Goal: Task Accomplishment & Management: Use online tool/utility

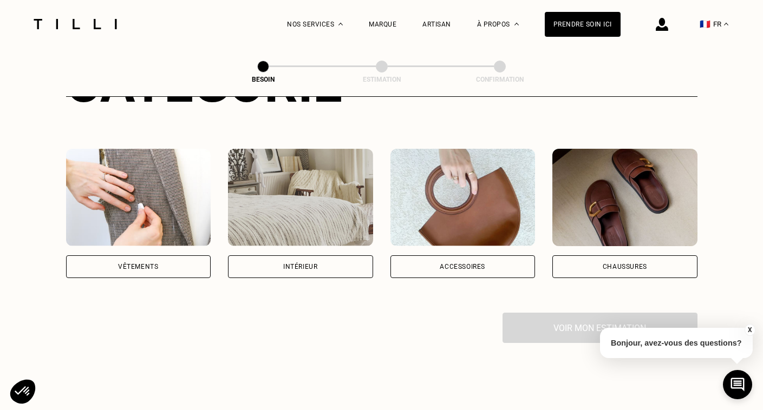
scroll to position [174, 0]
click at [161, 255] on div "Vêtements" at bounding box center [138, 266] width 145 height 23
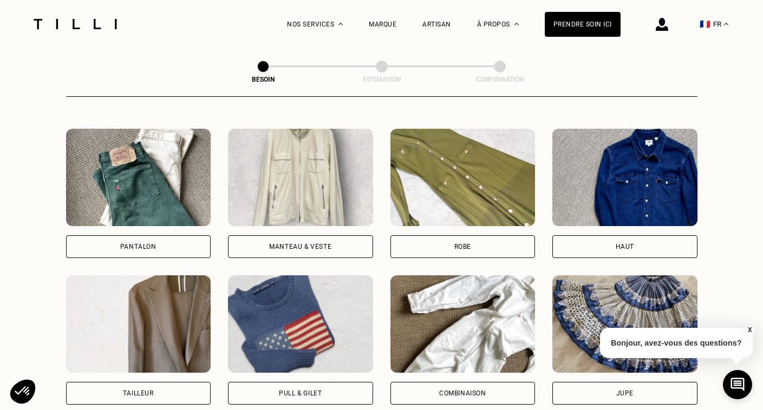
scroll to position [505, 0]
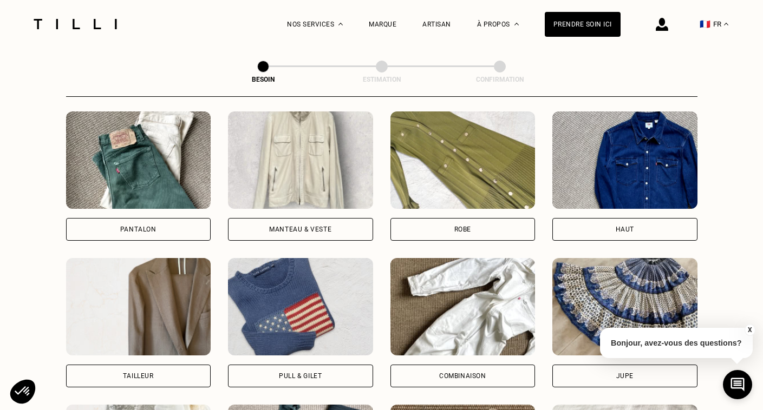
click at [168, 218] on div "Pantalon" at bounding box center [138, 229] width 145 height 23
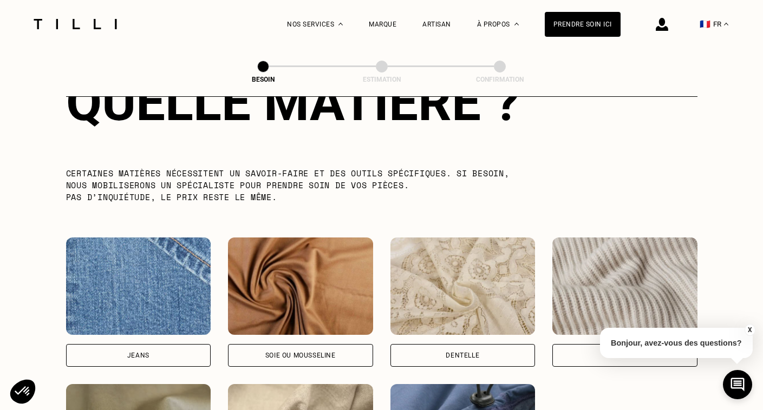
scroll to position [1038, 0]
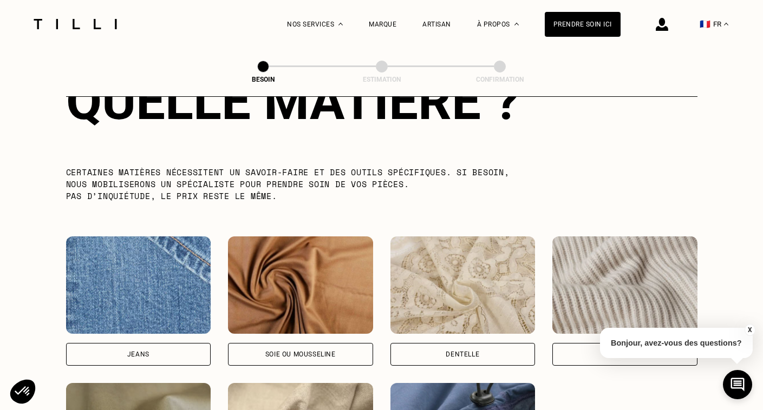
click at [134, 351] on div "Jeans" at bounding box center [138, 354] width 22 height 6
select select "FR"
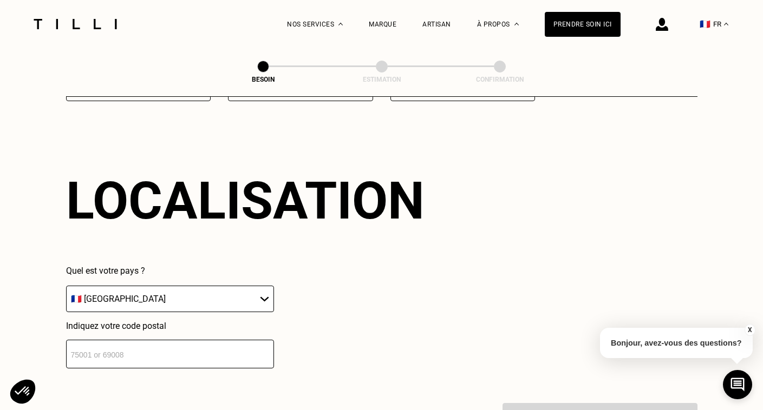
scroll to position [1452, 0]
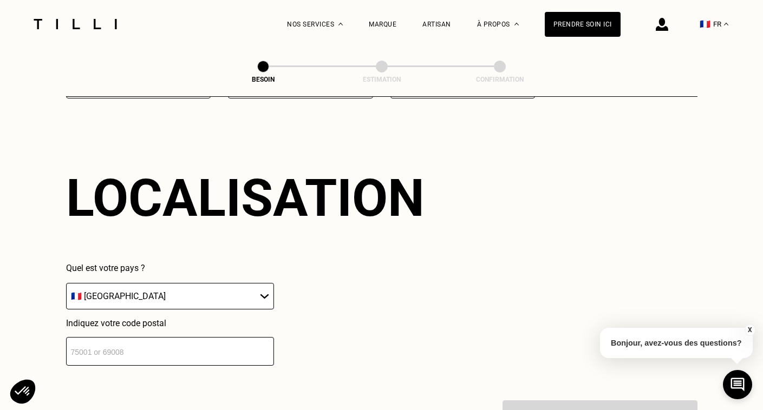
click at [149, 348] on input "number" at bounding box center [170, 351] width 208 height 29
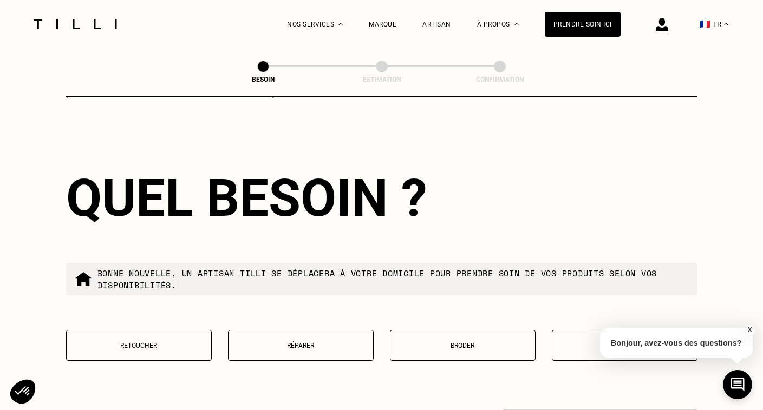
scroll to position [1753, 0]
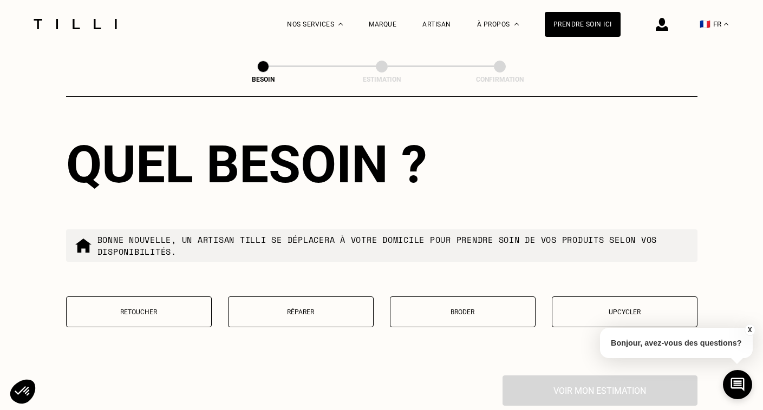
type input "75018"
click at [149, 309] on p "Retoucher" at bounding box center [139, 313] width 134 height 8
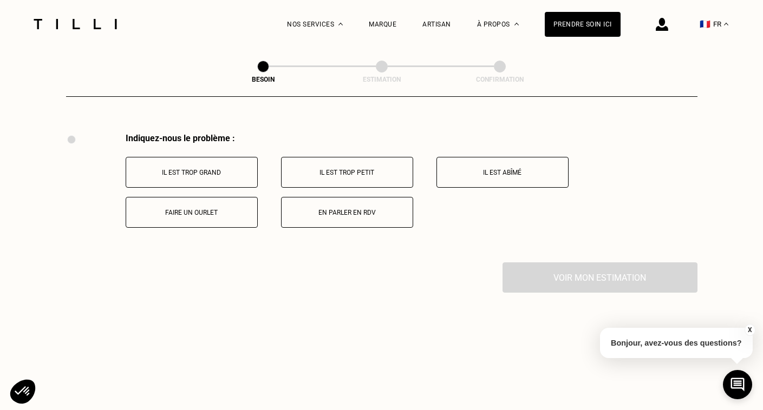
scroll to position [1997, 0]
click at [193, 171] on button "Il est trop grand" at bounding box center [192, 171] width 132 height 31
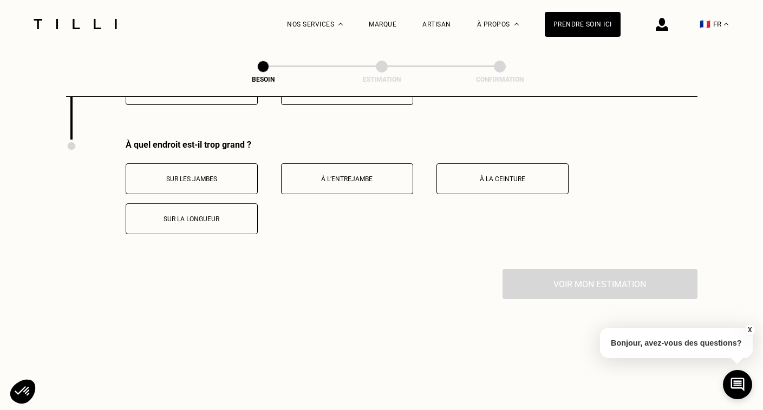
scroll to position [2126, 0]
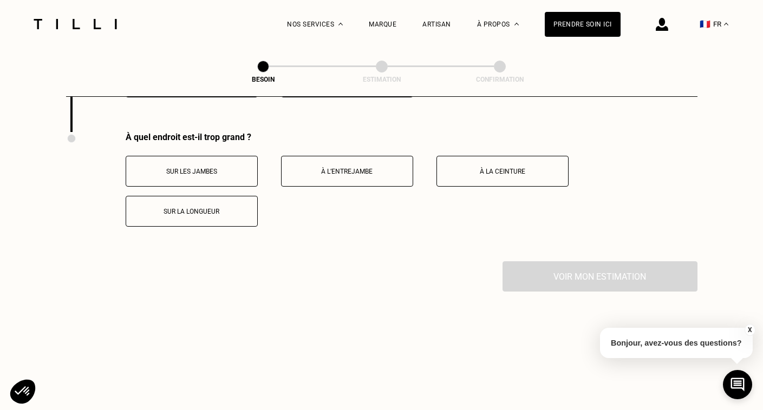
click at [213, 168] on p "Sur les jambes" at bounding box center [192, 172] width 120 height 8
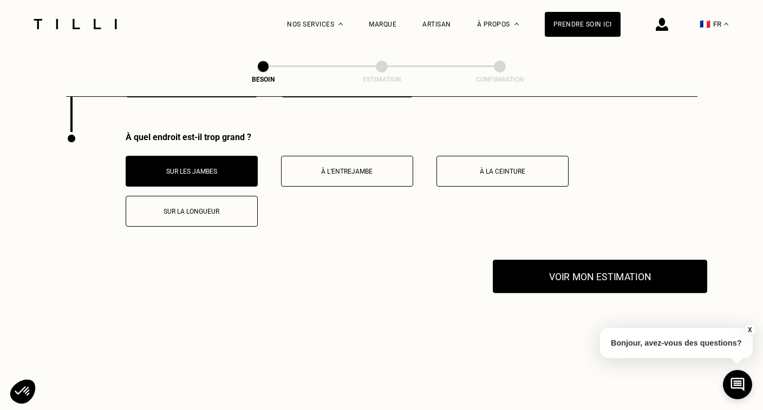
click at [588, 265] on button "Voir mon estimation" at bounding box center [600, 277] width 214 height 34
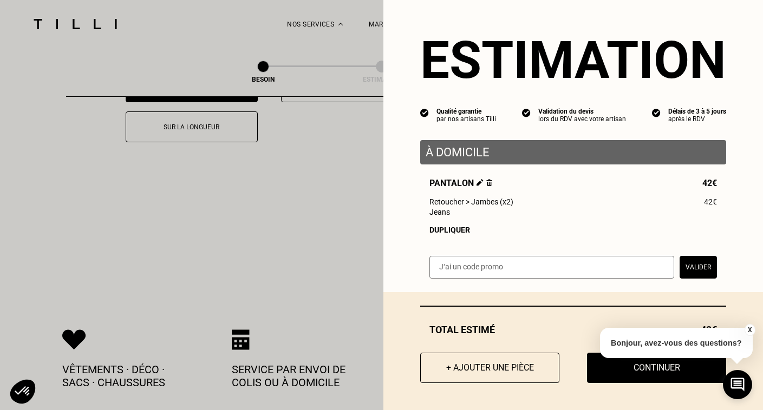
scroll to position [0, 0]
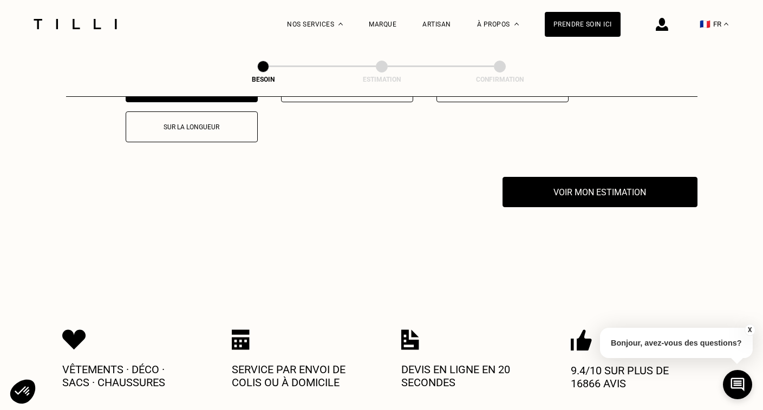
click at [87, 27] on img at bounding box center [75, 24] width 91 height 10
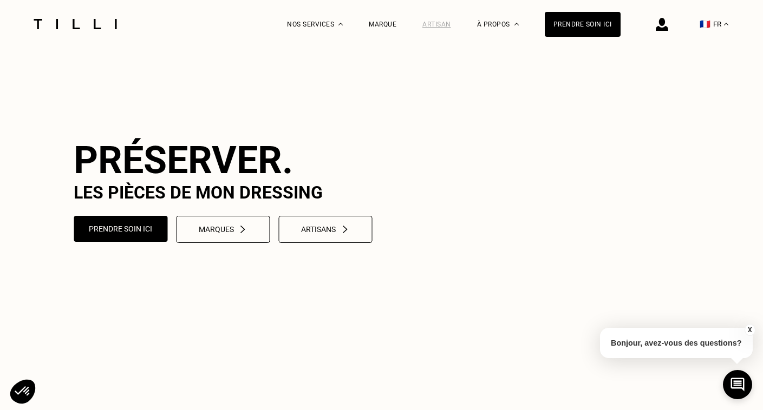
click at [439, 25] on div "Artisan" at bounding box center [436, 25] width 29 height 8
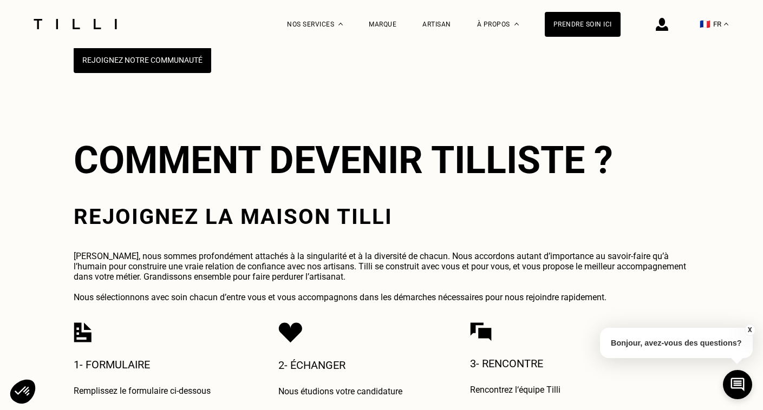
scroll to position [2239, 0]
